Goal: Navigation & Orientation: Understand site structure

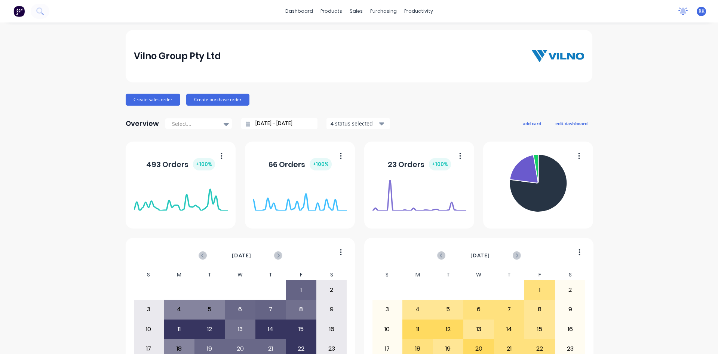
click at [680, 11] on icon at bounding box center [683, 10] width 7 height 6
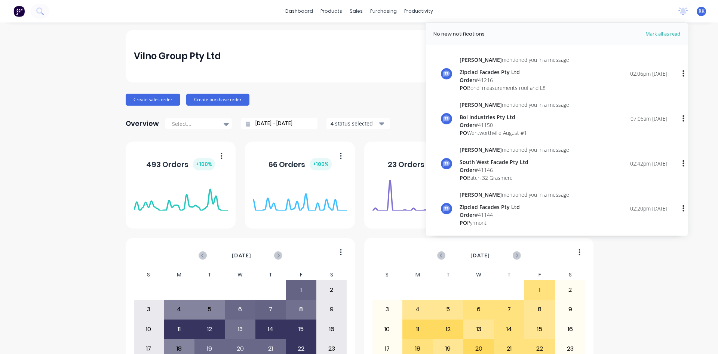
click at [645, 11] on div "dashboard products sales purchasing productivity dashboard products Product Cat…" at bounding box center [359, 11] width 718 height 22
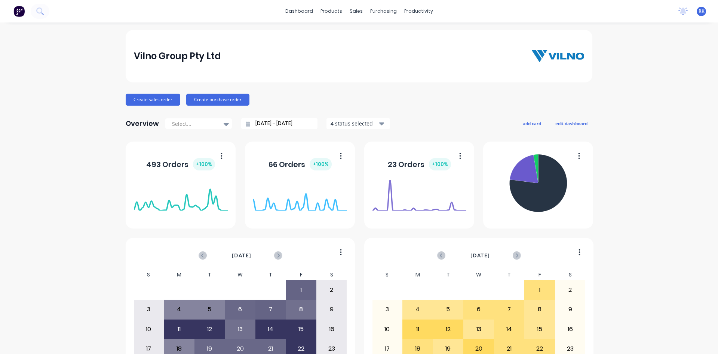
click at [224, 9] on div "dashboard products sales purchasing productivity dashboard products Product Cat…" at bounding box center [359, 11] width 718 height 22
click at [232, 10] on div "dashboard products sales purchasing productivity dashboard products Product Cat…" at bounding box center [359, 11] width 718 height 22
click at [370, 51] on div "Vilno Group Pty Ltd" at bounding box center [359, 56] width 451 height 15
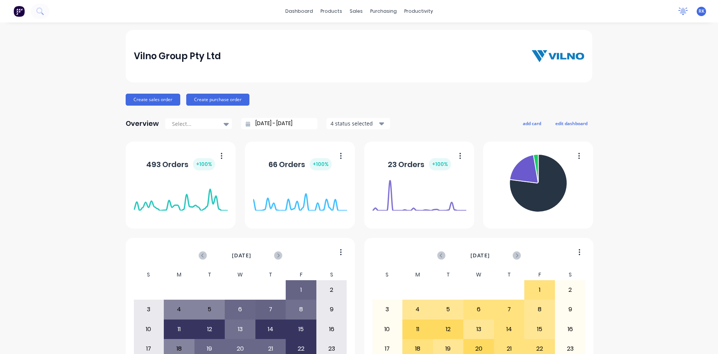
click at [679, 15] on div at bounding box center [683, 11] width 9 height 11
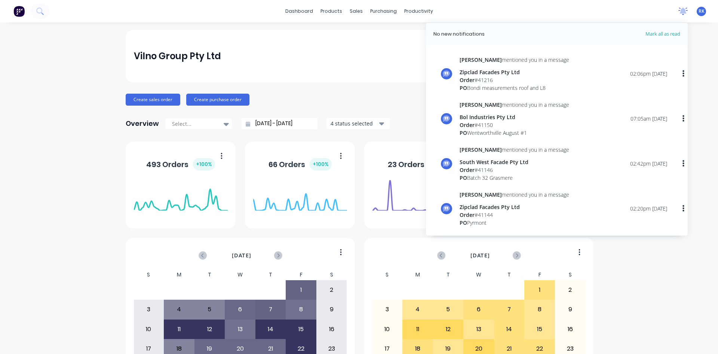
click at [679, 14] on icon at bounding box center [683, 10] width 9 height 7
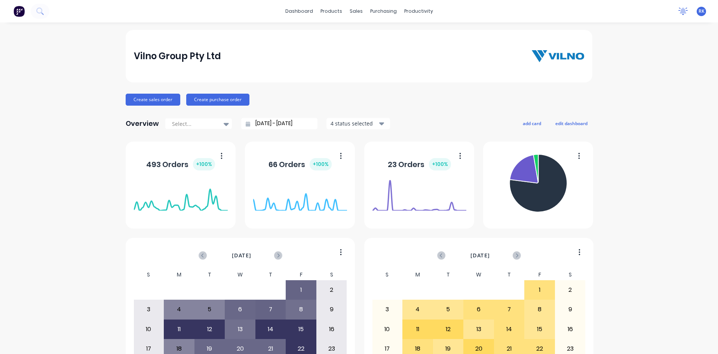
click at [679, 14] on icon at bounding box center [683, 10] width 9 height 7
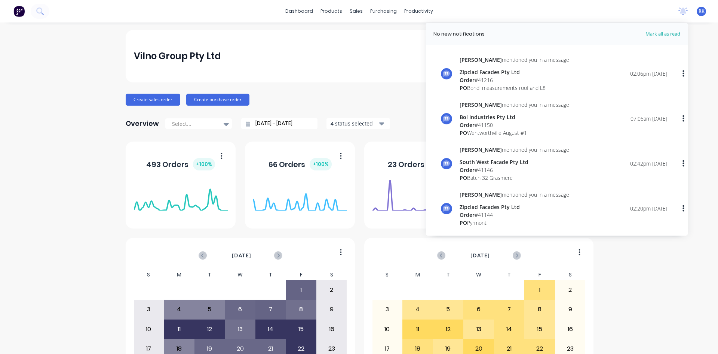
click at [393, 50] on div "Vilno Group Pty Ltd" at bounding box center [359, 56] width 451 height 15
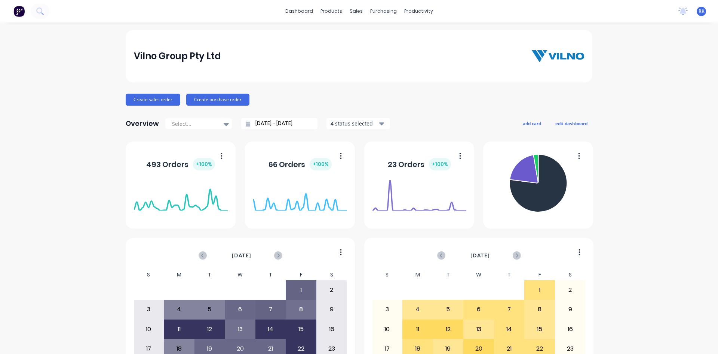
click at [378, 57] on div "Vilno Group Pty Ltd" at bounding box center [359, 56] width 451 height 15
click at [229, 10] on div "dashboard products sales purchasing productivity dashboard products Product Cat…" at bounding box center [359, 11] width 718 height 22
click at [229, 13] on div "dashboard products sales purchasing productivity dashboard products Product Cat…" at bounding box center [359, 11] width 718 height 22
click at [231, 12] on div "dashboard products sales purchasing productivity dashboard products Product Cat…" at bounding box center [359, 11] width 718 height 22
click at [232, 11] on div "dashboard products sales purchasing productivity dashboard products Product Cat…" at bounding box center [359, 11] width 718 height 22
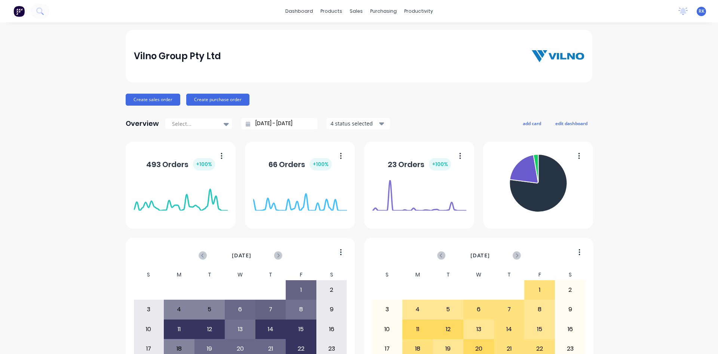
click at [232, 11] on div "dashboard products sales purchasing productivity dashboard products Product Cat…" at bounding box center [359, 11] width 718 height 22
click at [223, 10] on div "dashboard products sales purchasing productivity dashboard products Product Cat…" at bounding box center [359, 11] width 718 height 22
click at [224, 11] on div "dashboard products sales purchasing productivity dashboard products Product Cat…" at bounding box center [359, 11] width 718 height 22
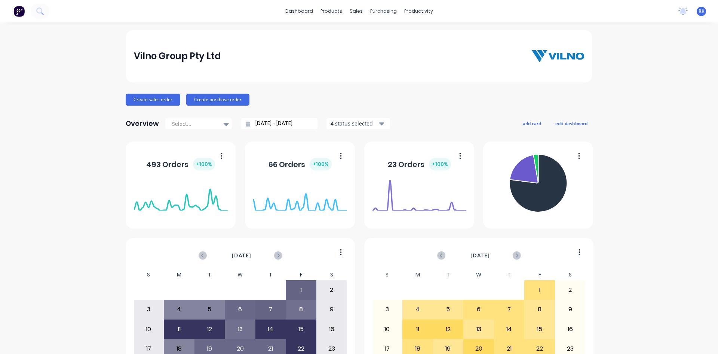
click at [230, 11] on div "dashboard products sales purchasing productivity dashboard products Product Cat…" at bounding box center [359, 11] width 718 height 22
click at [225, 9] on div "dashboard products sales purchasing productivity dashboard products Product Cat…" at bounding box center [359, 11] width 718 height 22
click at [225, 10] on div "dashboard products sales purchasing productivity dashboard products Product Cat…" at bounding box center [359, 11] width 718 height 22
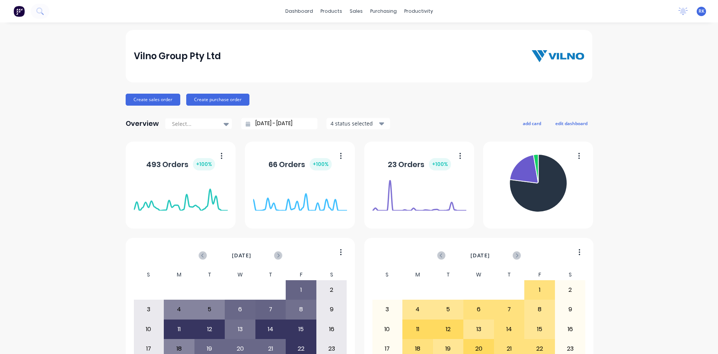
click at [234, 13] on div "dashboard products sales purchasing productivity dashboard products Product Cat…" at bounding box center [359, 11] width 718 height 22
click at [192, 8] on div "dashboard products sales purchasing productivity dashboard products Product Cat…" at bounding box center [359, 11] width 718 height 22
click at [211, 10] on div "dashboard products sales purchasing productivity dashboard products Product Cat…" at bounding box center [359, 11] width 718 height 22
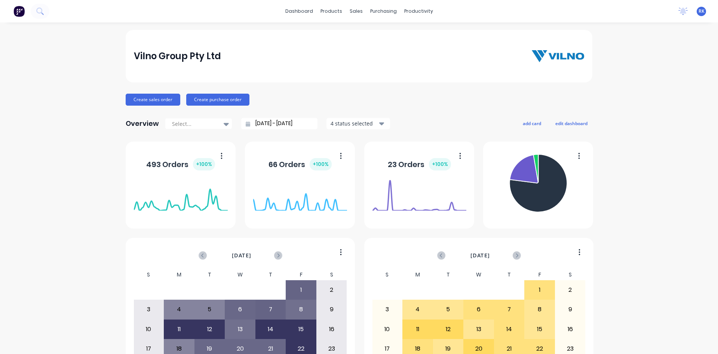
click at [212, 11] on div "dashboard products sales purchasing productivity dashboard products Product Cat…" at bounding box center [359, 11] width 718 height 22
click at [406, 110] on div "Vilno Group Pty Ltd Create sales order Create purchase order Overview Select...…" at bounding box center [359, 225] width 467 height 391
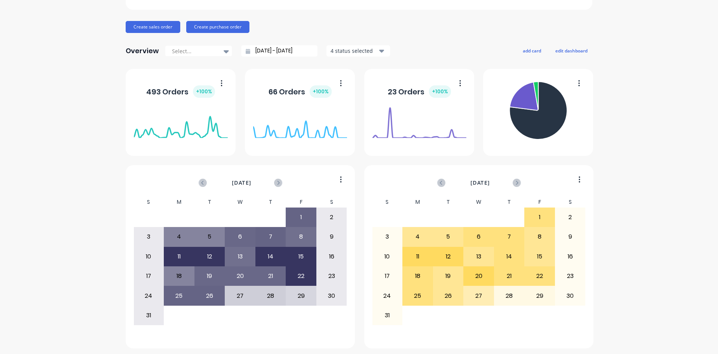
scroll to position [74, 0]
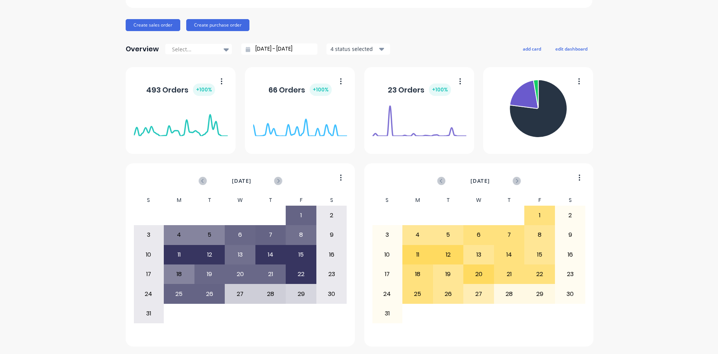
click at [546, 174] on div "[DATE]" at bounding box center [479, 184] width 213 height 22
click at [548, 175] on div "[DATE]" at bounding box center [479, 184] width 213 height 22
